Goal: Communication & Community: Participate in discussion

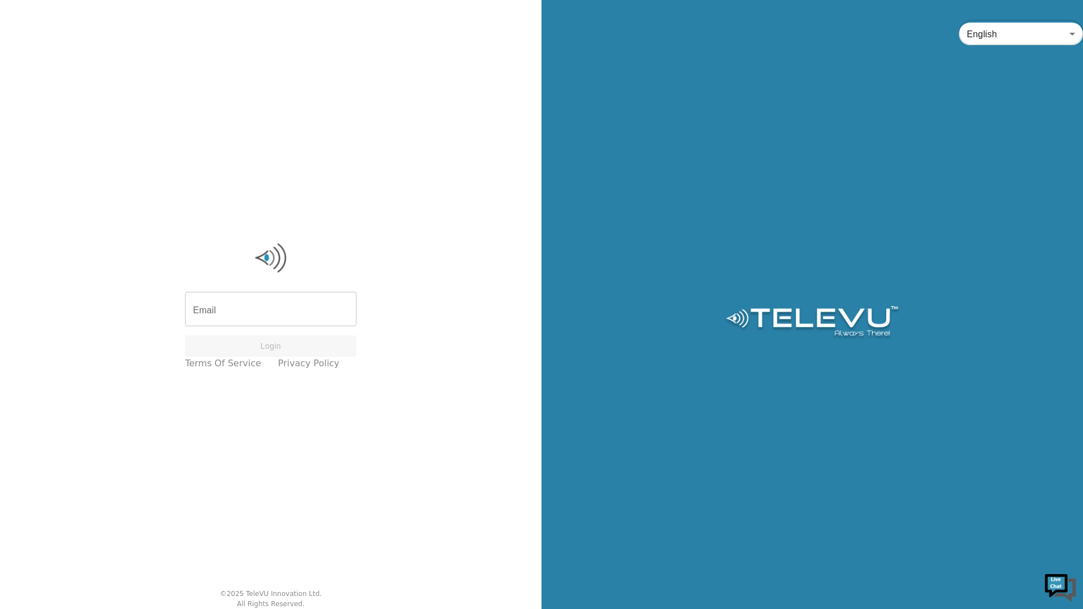
click at [288, 308] on input "Email" at bounding box center [271, 311] width 172 height 32
click at [278, 308] on input "Email" at bounding box center [271, 311] width 172 height 32
click at [307, 306] on input "Email" at bounding box center [271, 311] width 172 height 32
type input "station+ascend3@televu.ca"
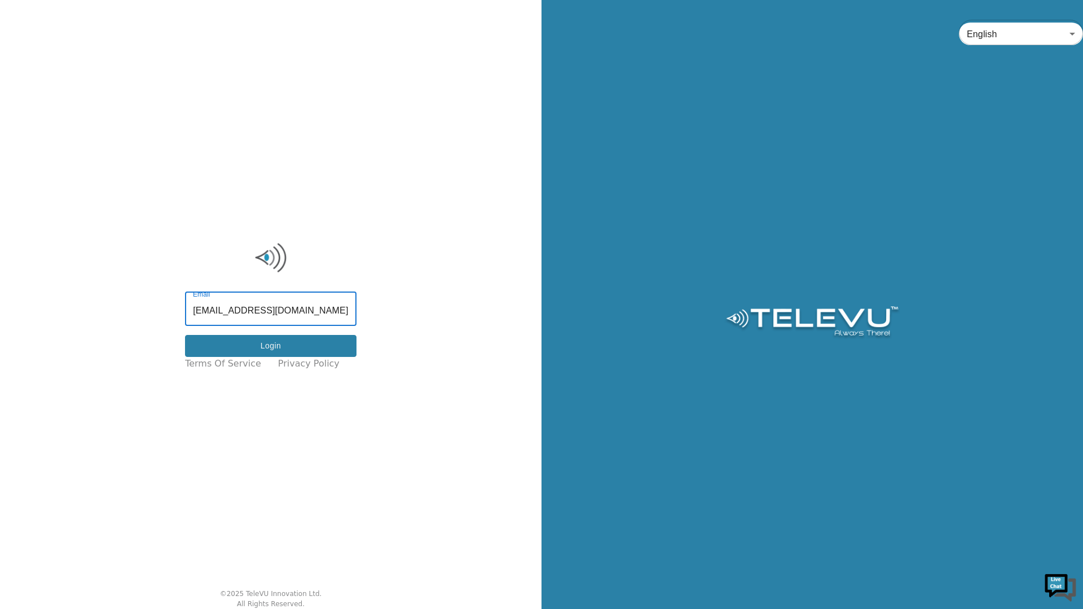
click at [329, 337] on button "Login" at bounding box center [271, 346] width 172 height 22
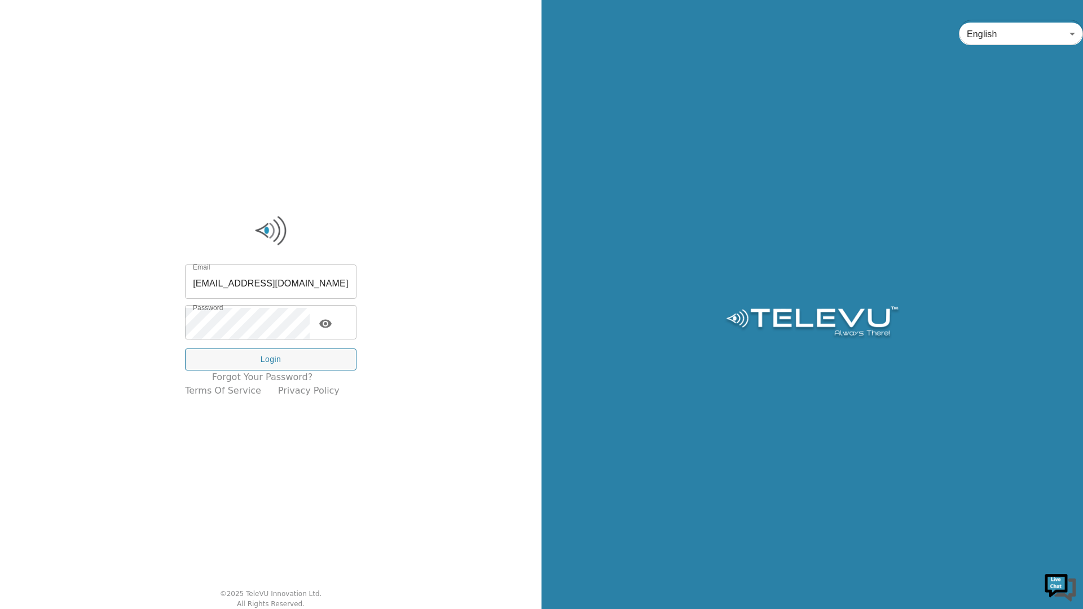
click at [326, 361] on button "Login" at bounding box center [271, 360] width 172 height 22
click at [326, 354] on button "Login" at bounding box center [271, 360] width 172 height 22
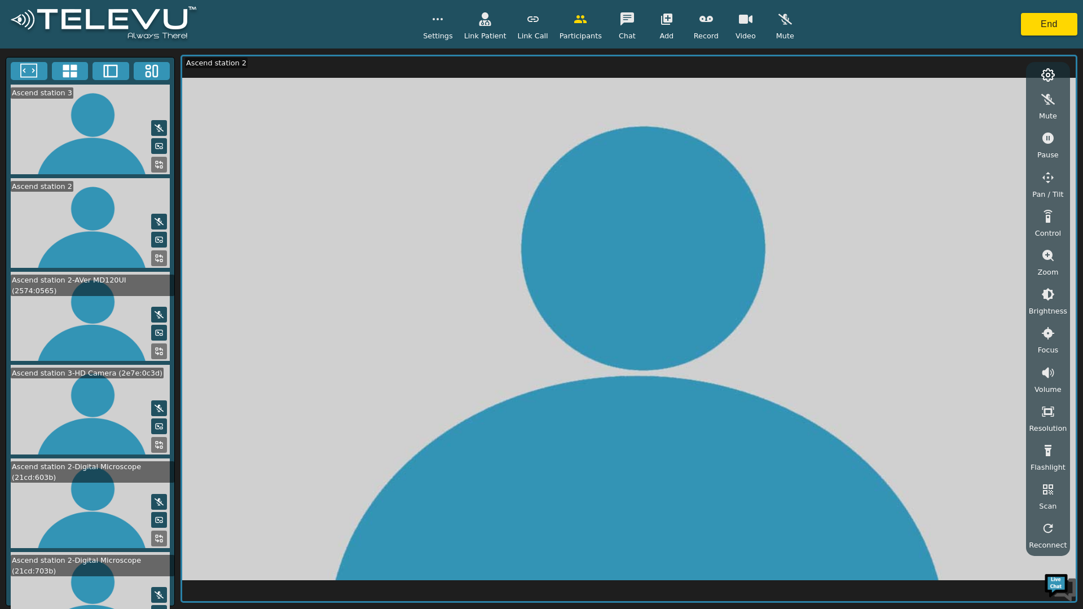
click at [69, 67] on icon at bounding box center [70, 71] width 17 height 17
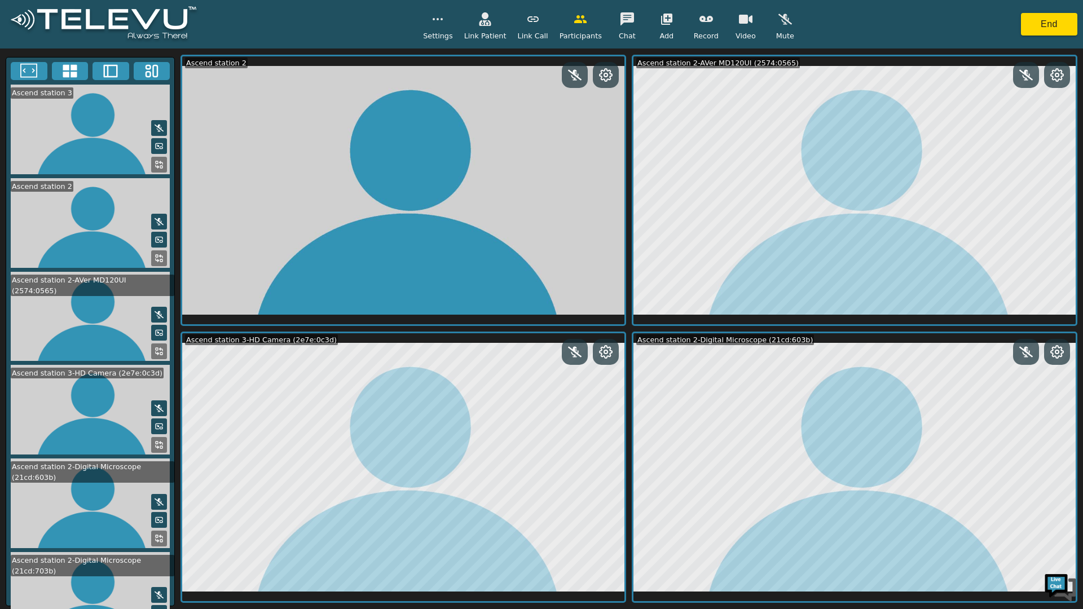
click at [606, 352] on icon at bounding box center [606, 352] width 14 height 14
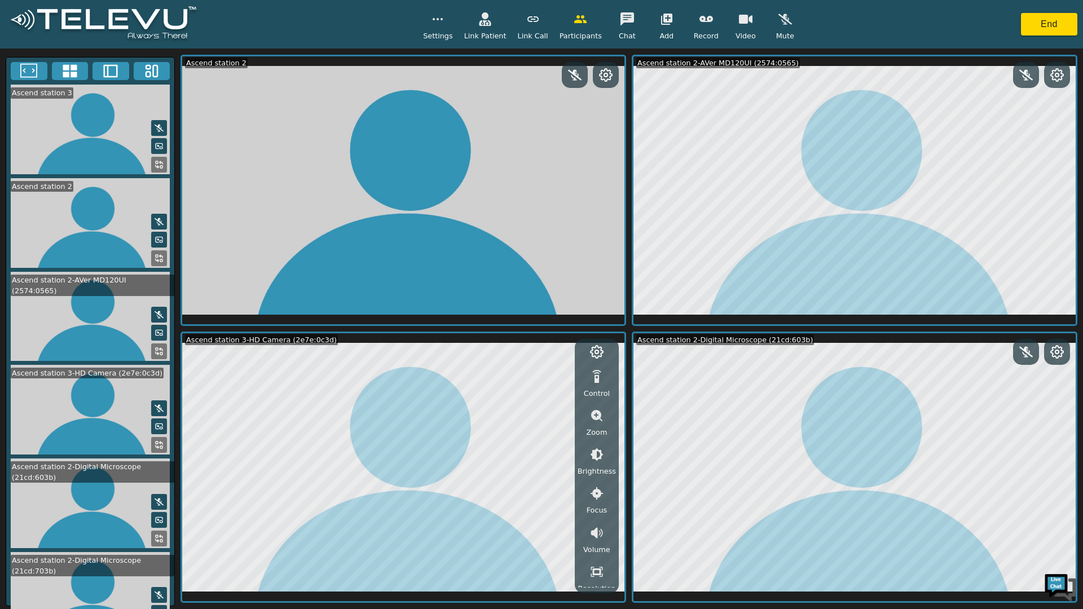
scroll to position [121, 0]
click at [598, 421] on button "button" at bounding box center [597, 412] width 28 height 23
click at [591, 477] on icon "button" at bounding box center [597, 474] width 14 height 14
click at [596, 476] on icon "button" at bounding box center [597, 474] width 14 height 14
click at [596, 477] on icon "button" at bounding box center [597, 474] width 14 height 14
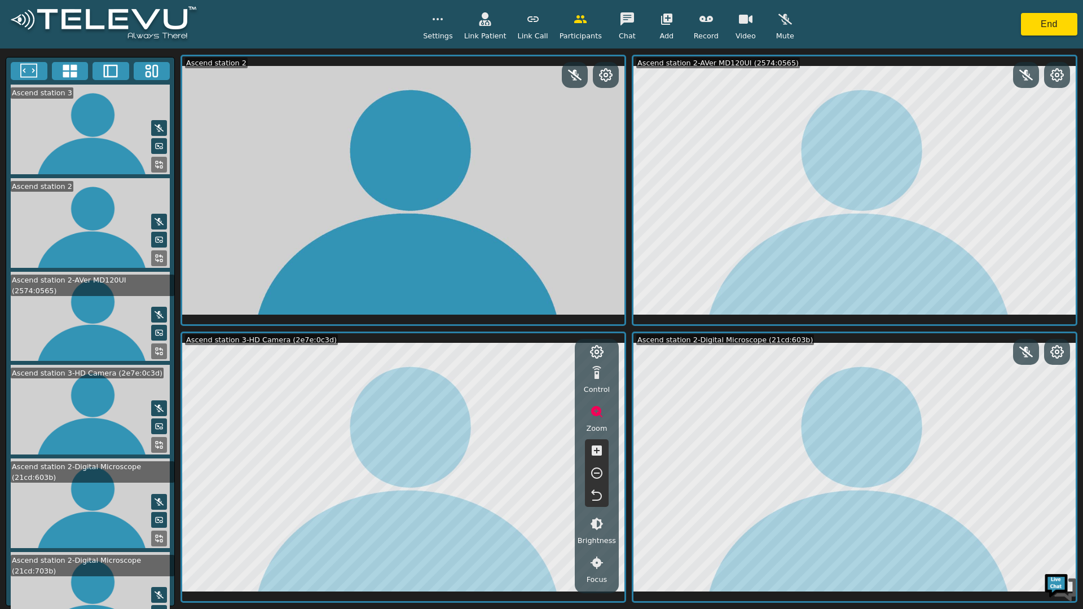
click at [597, 476] on icon "button" at bounding box center [597, 474] width 14 height 14
click at [597, 475] on icon "button" at bounding box center [597, 474] width 14 height 14
click at [599, 474] on icon "button" at bounding box center [596, 473] width 11 height 11
click at [599, 470] on icon "button" at bounding box center [597, 474] width 14 height 14
click at [596, 419] on button "button" at bounding box center [597, 412] width 28 height 23
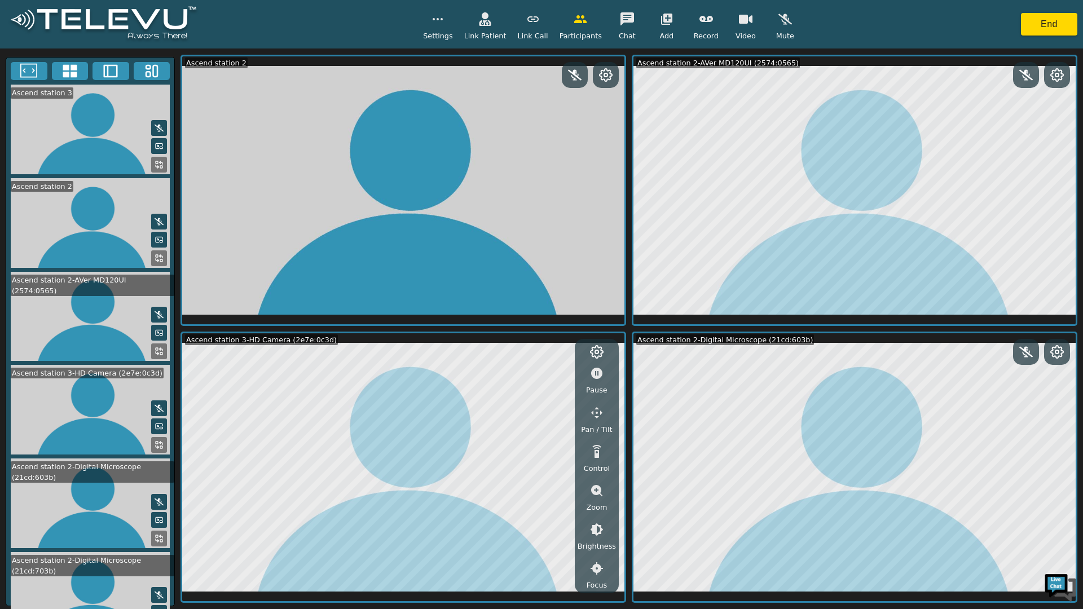
scroll to position [0, 0]
click at [602, 460] on icon "button" at bounding box center [597, 455] width 14 height 14
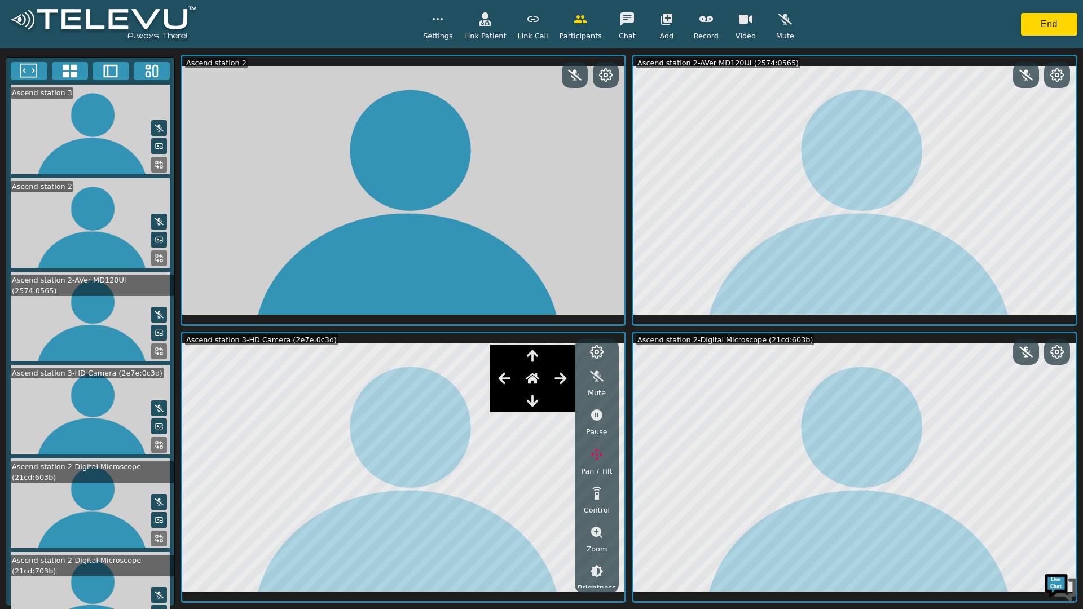
click at [510, 378] on icon "button" at bounding box center [504, 378] width 12 height 11
click at [507, 381] on icon "button" at bounding box center [505, 379] width 14 height 14
click at [508, 379] on icon "button" at bounding box center [504, 378] width 12 height 11
click at [509, 377] on icon "button" at bounding box center [505, 379] width 14 height 14
click at [506, 381] on icon "button" at bounding box center [505, 379] width 14 height 14
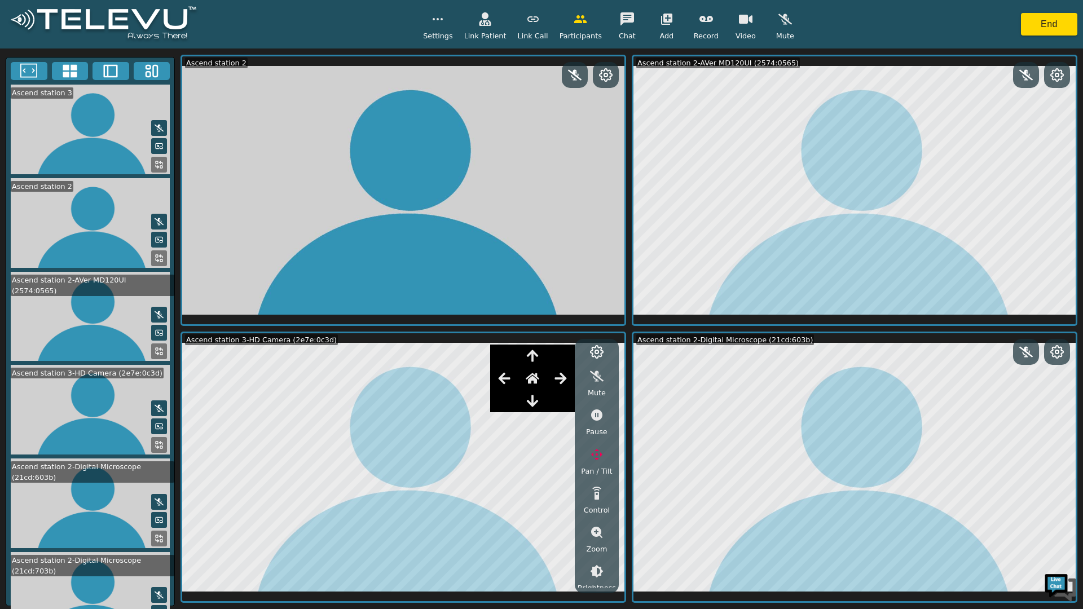
click at [507, 384] on icon "button" at bounding box center [504, 378] width 12 height 11
click at [508, 385] on icon "button" at bounding box center [505, 379] width 14 height 14
click at [507, 387] on button "button" at bounding box center [504, 378] width 28 height 23
click at [508, 383] on icon "button" at bounding box center [505, 379] width 14 height 14
click at [511, 380] on icon "button" at bounding box center [505, 379] width 14 height 14
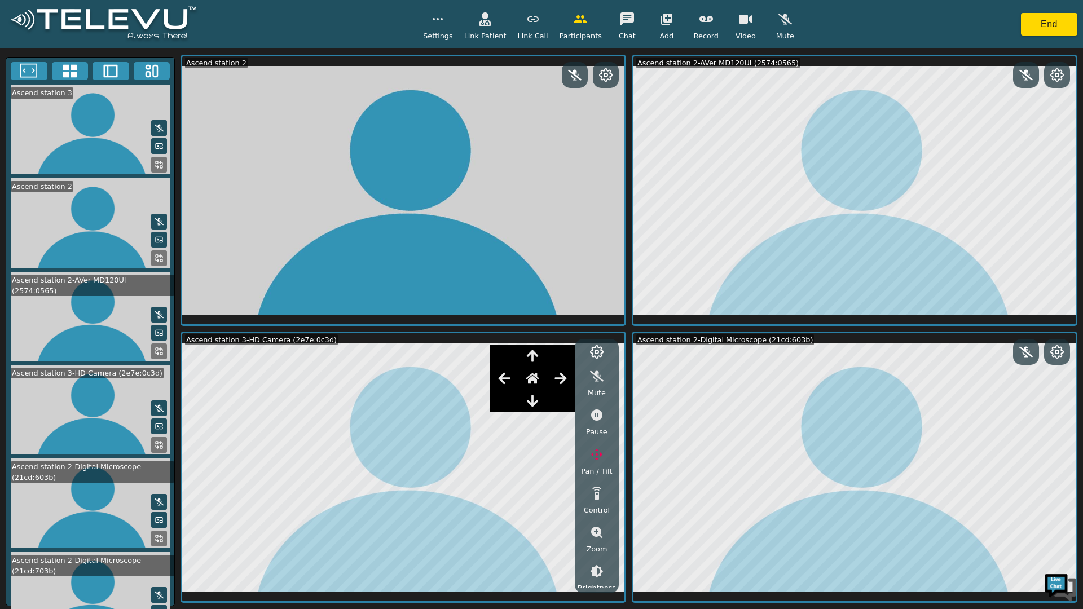
click at [511, 383] on icon "button" at bounding box center [505, 379] width 14 height 14
click at [508, 374] on icon "button" at bounding box center [505, 379] width 14 height 14
click at [505, 381] on icon "button" at bounding box center [504, 378] width 12 height 11
click at [536, 399] on icon "button" at bounding box center [533, 401] width 14 height 14
click at [536, 407] on icon "button" at bounding box center [533, 401] width 14 height 14
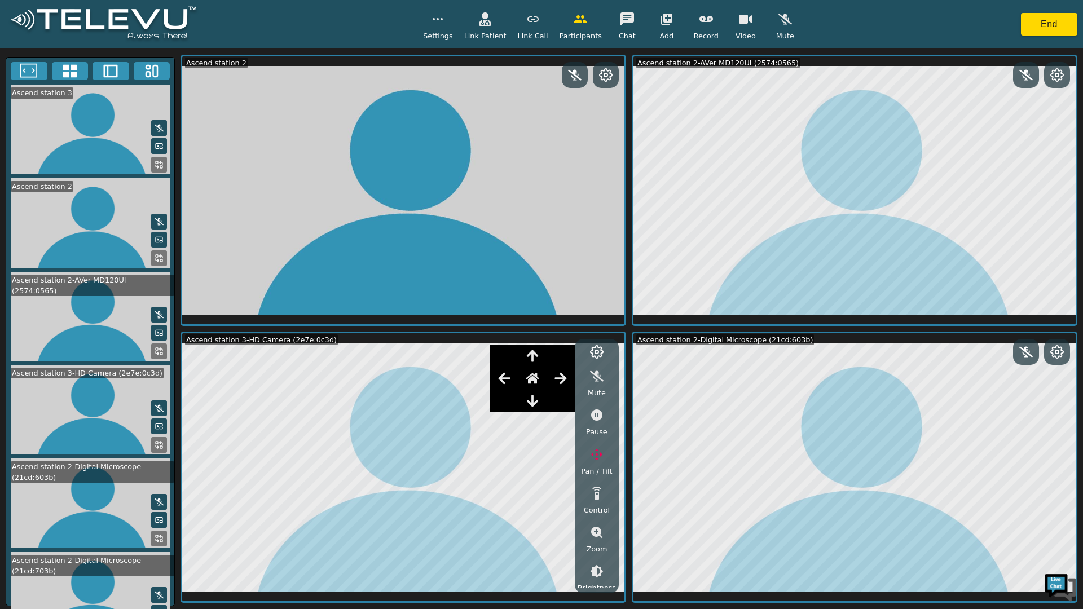
click at [535, 405] on icon "button" at bounding box center [532, 402] width 11 height 12
click at [537, 405] on icon "button" at bounding box center [532, 402] width 11 height 12
click at [536, 404] on icon "button" at bounding box center [532, 402] width 11 height 12
click at [538, 401] on icon "button" at bounding box center [532, 402] width 11 height 12
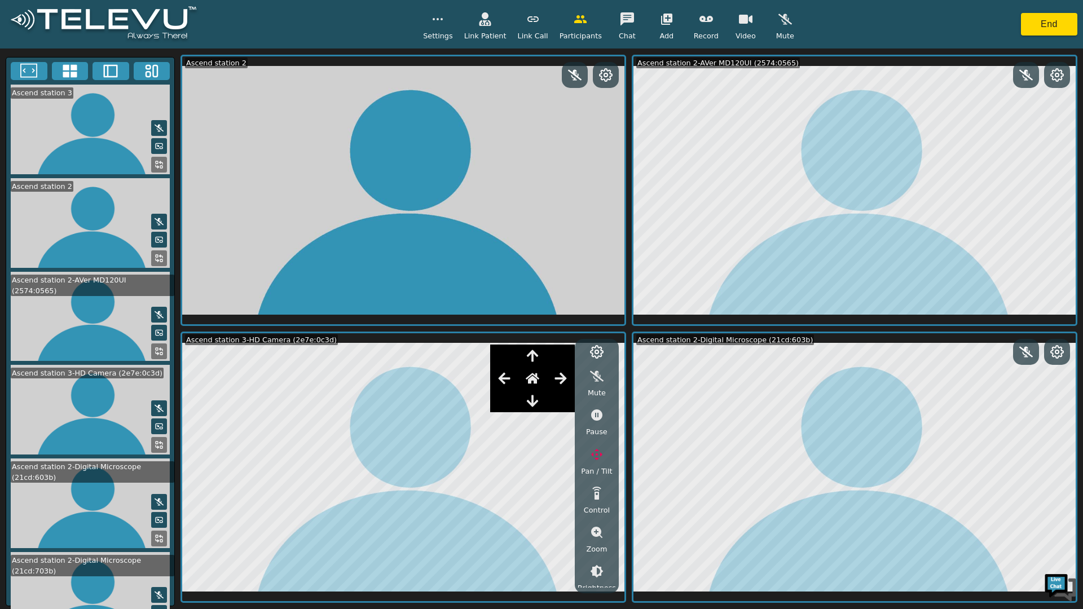
click at [537, 402] on icon "button" at bounding box center [533, 401] width 14 height 14
click at [535, 402] on icon "button" at bounding box center [532, 402] width 11 height 12
click at [539, 402] on icon "button" at bounding box center [533, 401] width 14 height 14
click at [539, 403] on icon "button" at bounding box center [533, 401] width 14 height 14
click at [534, 412] on button "button" at bounding box center [533, 401] width 28 height 23
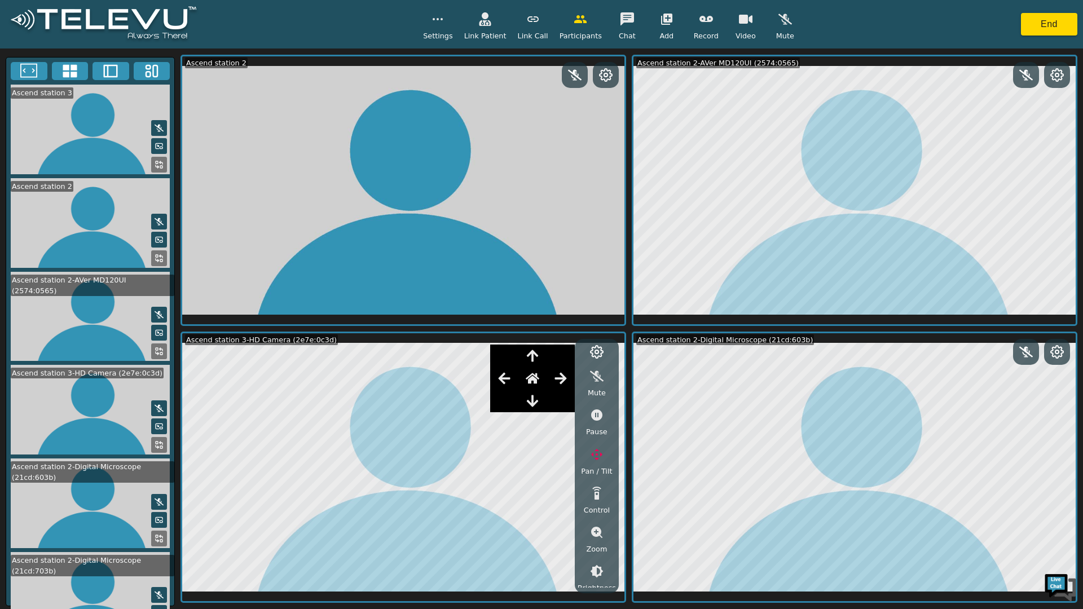
click at [534, 404] on icon "button" at bounding box center [532, 402] width 11 height 12
click at [537, 402] on icon "button" at bounding box center [533, 401] width 14 height 14
click at [539, 405] on icon "button" at bounding box center [533, 401] width 14 height 14
click at [538, 405] on icon "button" at bounding box center [533, 401] width 14 height 14
click at [538, 403] on icon "button" at bounding box center [532, 402] width 11 height 12
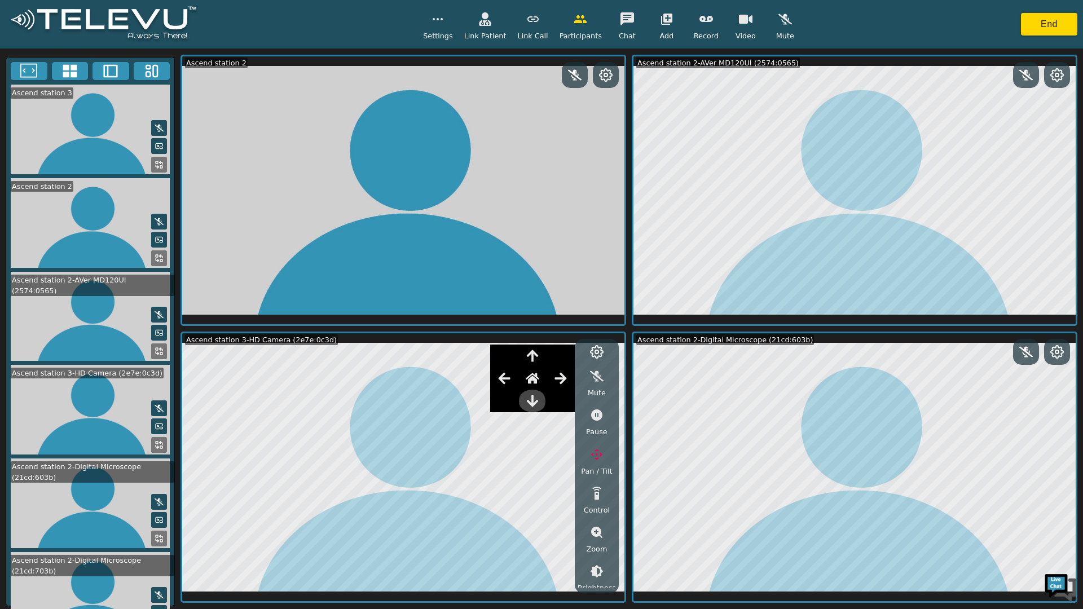
click at [539, 404] on icon "button" at bounding box center [533, 401] width 14 height 14
click at [539, 405] on icon "button" at bounding box center [533, 401] width 14 height 14
